Goal: Find specific page/section: Find specific page/section

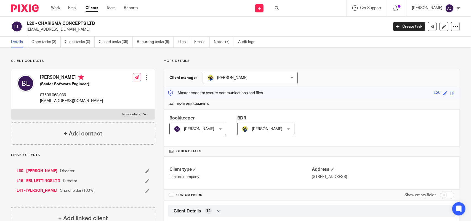
scroll to position [510, 0]
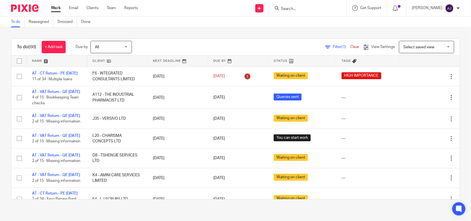
click at [297, 7] on input "Search" at bounding box center [306, 9] width 50 height 5
type input "S67"
click at [326, 24] on link at bounding box center [325, 23] width 93 height 13
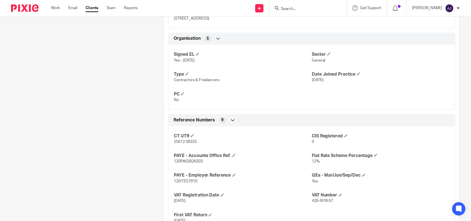
scroll to position [380, 0]
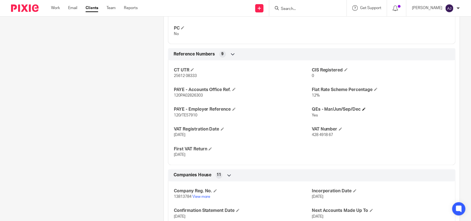
drag, startPoint x: 340, startPoint y: 112, endPoint x: 347, endPoint y: 112, distance: 7.7
click at [347, 112] on h4 "QEs - Mar/Jun/Sep/Dec" at bounding box center [381, 110] width 138 height 6
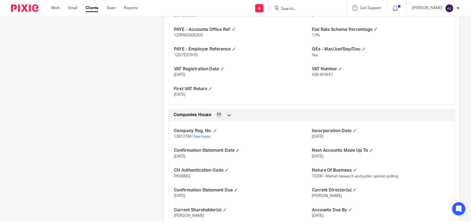
scroll to position [483, 0]
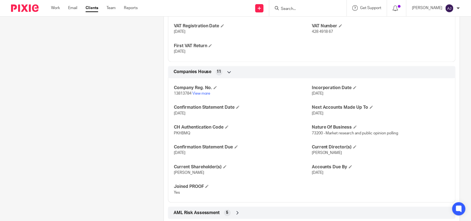
click at [347, 133] on span "73200 - Market research and public opinion polling" at bounding box center [355, 133] width 87 height 4
click at [338, 133] on span "73200 - Market research and public opinion polling" at bounding box center [355, 133] width 87 height 4
copy p "73200 - Market research and public opinion polling"
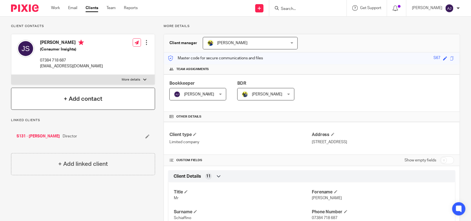
scroll to position [35, 0]
click at [337, 4] on div at bounding box center [308, 8] width 77 height 16
click at [293, 8] on input "Search" at bounding box center [306, 9] width 50 height 5
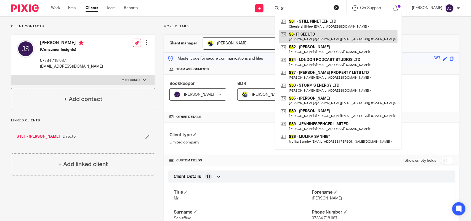
type input "S3"
click at [311, 34] on link at bounding box center [338, 36] width 118 height 13
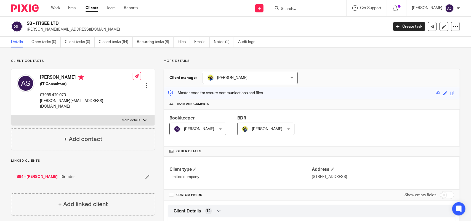
click at [299, 13] on div at bounding box center [308, 8] width 77 height 16
click at [297, 7] on input "Search" at bounding box center [306, 9] width 50 height 5
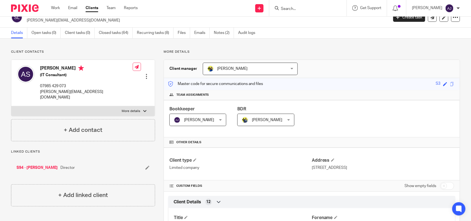
scroll to position [399, 0]
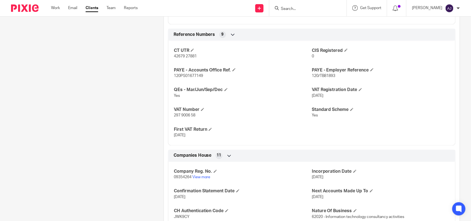
click at [312, 9] on input "Search" at bounding box center [306, 9] width 50 height 5
type input "d12"
click at [336, 9] on form "d12" at bounding box center [310, 8] width 59 height 7
click at [326, 21] on link at bounding box center [325, 23] width 93 height 13
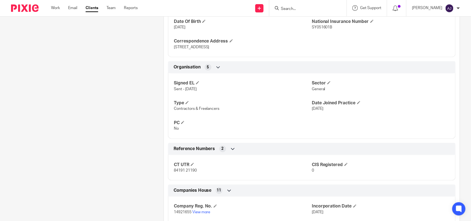
scroll to position [345, 0]
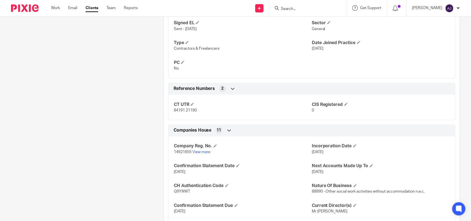
click at [336, 1] on div at bounding box center [308, 8] width 77 height 16
click at [330, 3] on div at bounding box center [308, 8] width 77 height 16
click at [321, 7] on input "Search" at bounding box center [306, 9] width 50 height 5
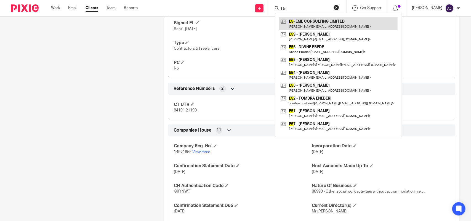
type input "E5"
click at [311, 20] on link at bounding box center [338, 23] width 118 height 13
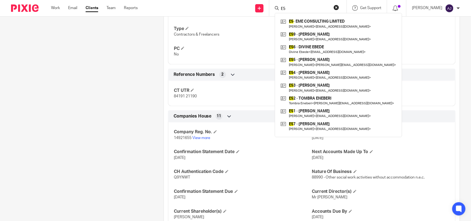
scroll to position [380, 0]
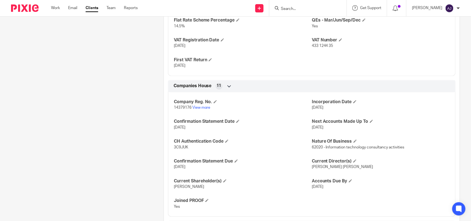
scroll to position [410, 0]
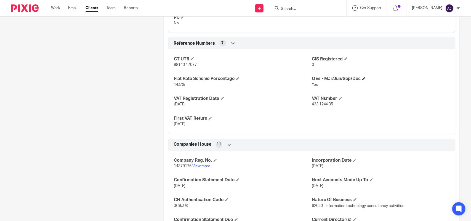
click at [342, 80] on h4 "QEs - Mar/Jun/Sep/Dec" at bounding box center [381, 79] width 138 height 6
click at [344, 79] on h4 "QEs - Mar/Jun/Sep/Dec" at bounding box center [381, 79] width 138 height 6
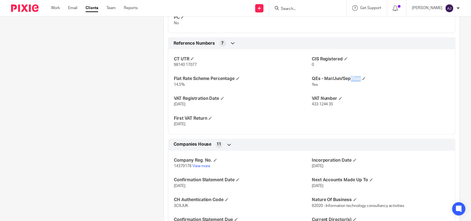
click at [342, 76] on div "CT UTR 98140 17077 CIS Registered 0 Flat Rate Scheme Percentage 14.5% QEs - Mar…" at bounding box center [312, 89] width 288 height 89
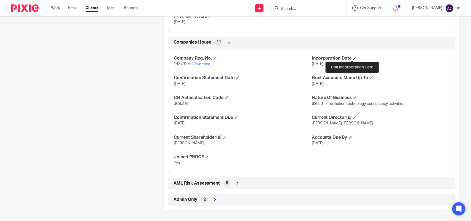
scroll to position [514, 0]
click at [371, 57] on h4 "Incorporation Date" at bounding box center [381, 59] width 138 height 6
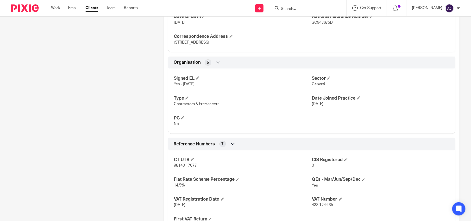
scroll to position [307, 0]
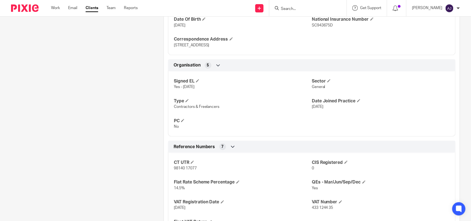
click at [302, 7] on input "Search" at bounding box center [306, 9] width 50 height 5
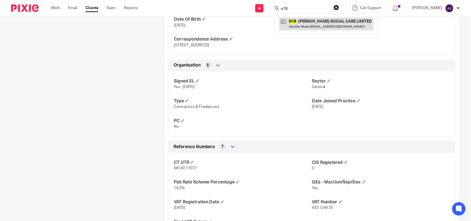
type input "n19"
click at [315, 26] on link at bounding box center [326, 23] width 94 height 13
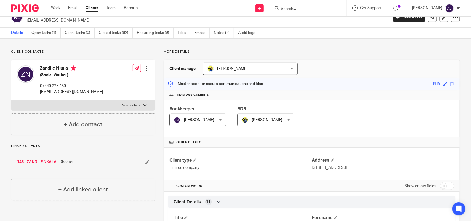
scroll to position [501, 0]
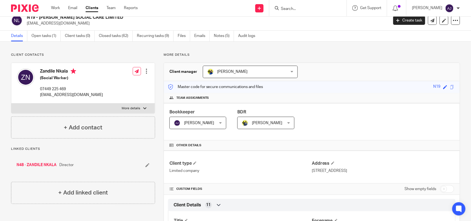
scroll to position [0, 0]
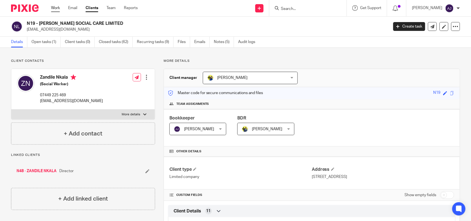
click at [54, 8] on link "Work" at bounding box center [55, 8] width 9 height 6
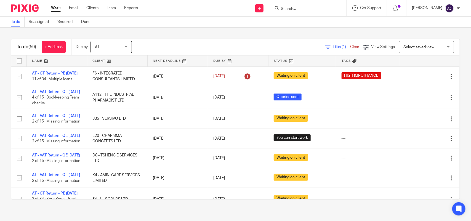
click at [342, 21] on div "To do Reassigned Snoozed Done" at bounding box center [235, 22] width 471 height 11
click at [270, 13] on div "Send new email Create task Add client Request signature" at bounding box center [260, 8] width 20 height 16
click at [282, 11] on div at bounding box center [307, 8] width 64 height 7
click at [298, 11] on input "Search" at bounding box center [306, 9] width 50 height 5
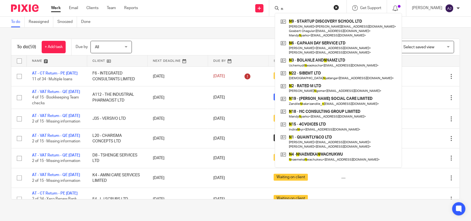
type input "n"
click at [303, 3] on div "n N 9 - STARTUP DISCOVERY SCHOOL LTD [PERSON_NAME] < [PERSON_NAME][EMAIL_ADDRES…" at bounding box center [308, 8] width 77 height 16
click at [295, 8] on input "n" at bounding box center [306, 9] width 50 height 5
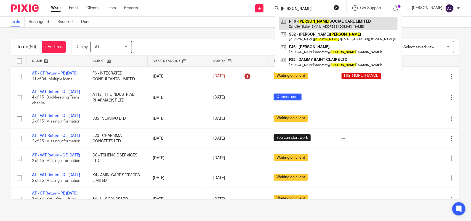
type input "[PERSON_NAME]"
click at [314, 23] on link at bounding box center [338, 23] width 118 height 13
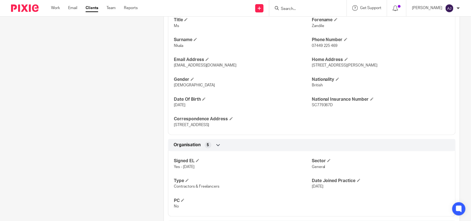
scroll to position [360, 0]
